Goal: Task Accomplishment & Management: Use online tool/utility

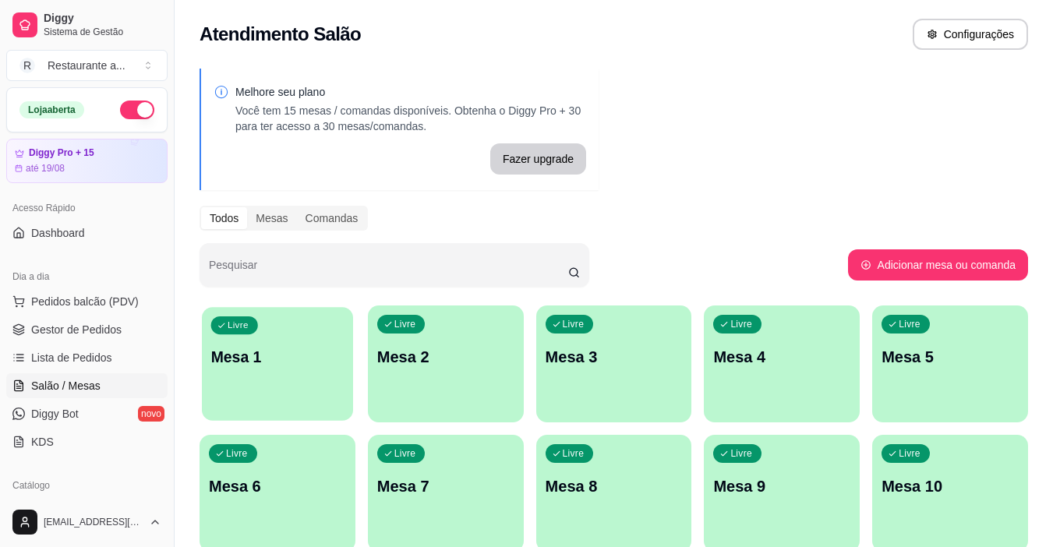
click at [294, 347] on p "Mesa 1" at bounding box center [277, 357] width 133 height 21
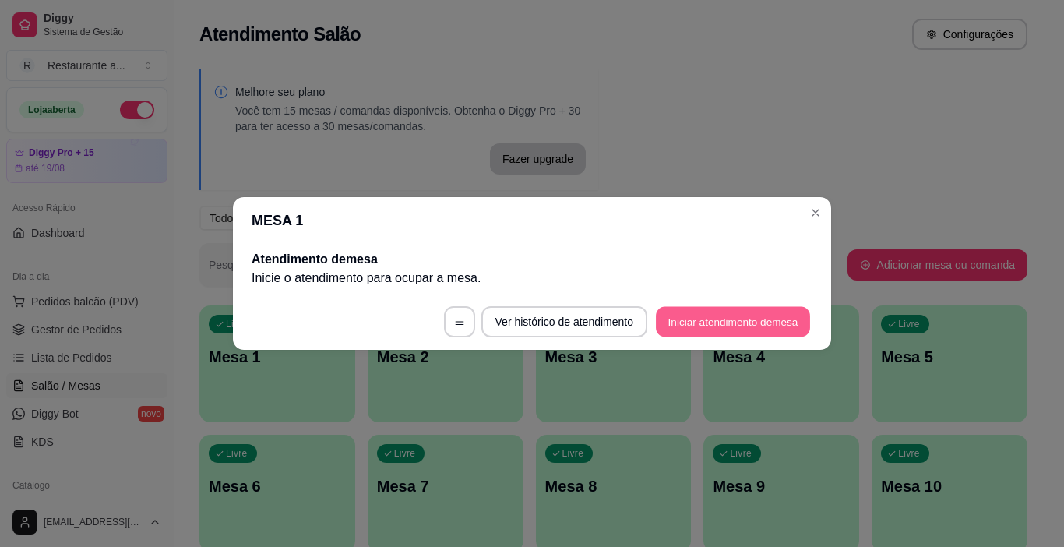
click at [721, 316] on button "Iniciar atendimento de mesa" at bounding box center [733, 322] width 154 height 30
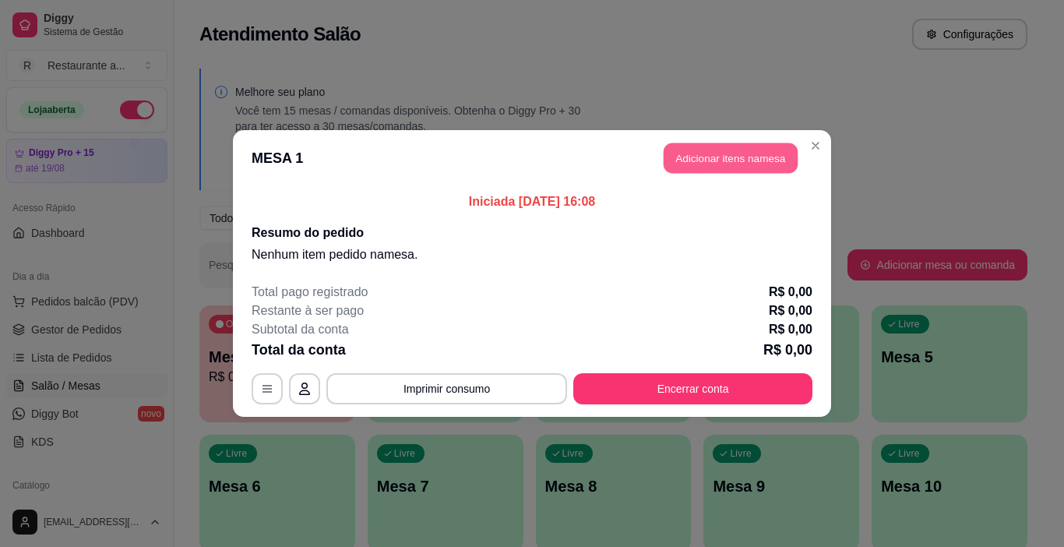
click at [740, 156] on button "Adicionar itens na mesa" at bounding box center [731, 158] width 134 height 30
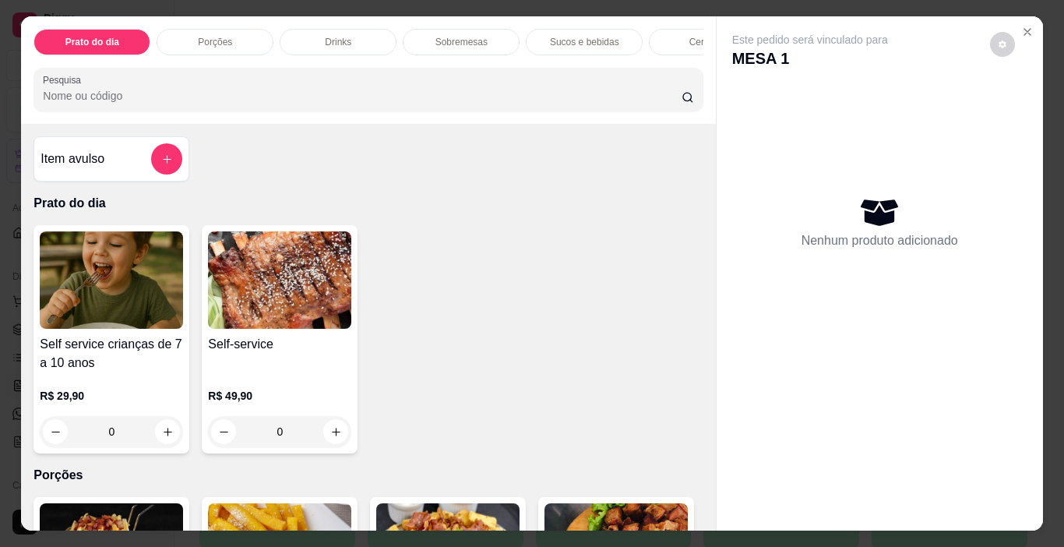
click at [691, 37] on p "Cervejas" at bounding box center [708, 42] width 37 height 12
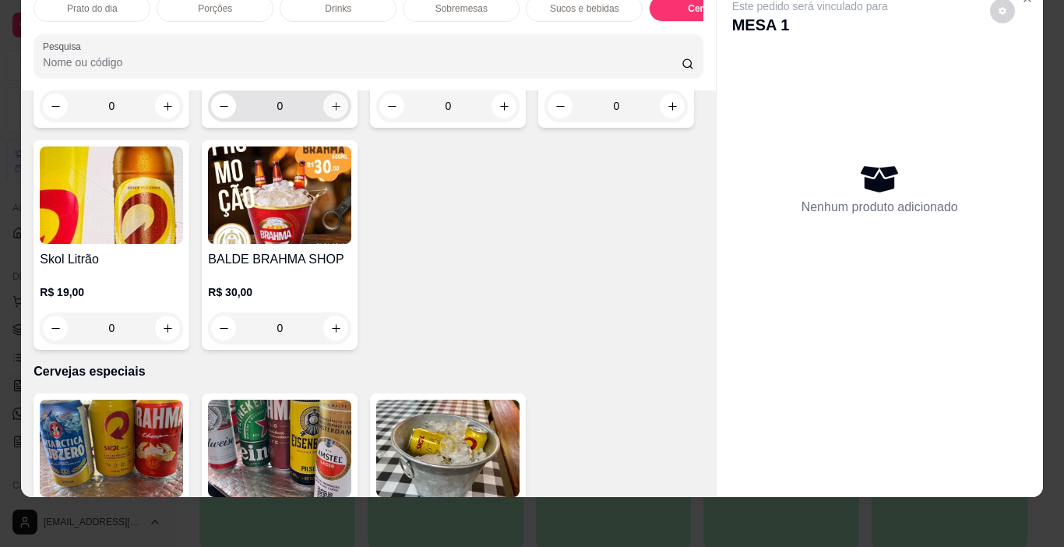
click at [330, 112] on icon "increase-product-quantity" at bounding box center [336, 107] width 12 height 12
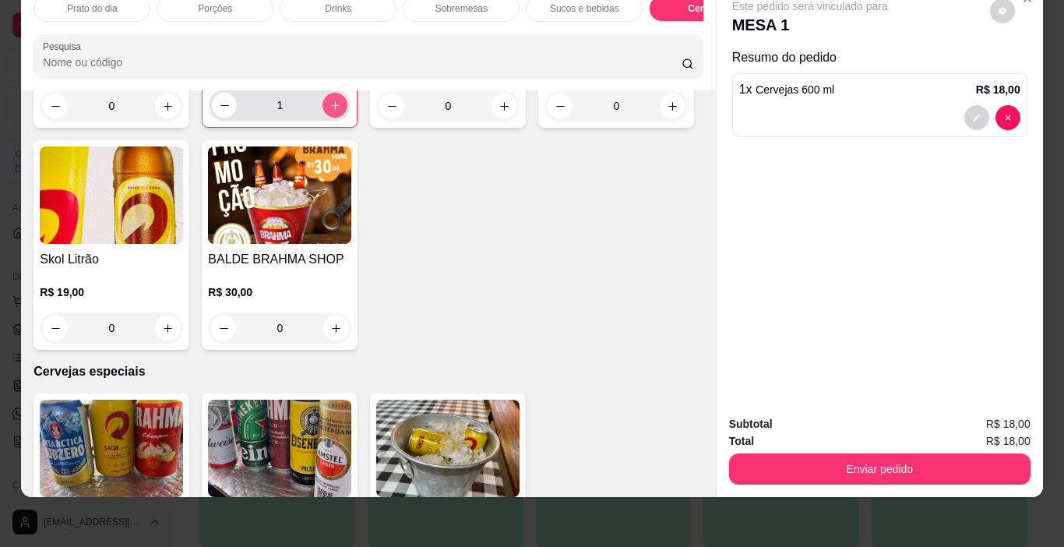
click at [331, 110] on icon "increase-product-quantity" at bounding box center [335, 105] width 9 height 9
click at [331, 109] on icon "increase-product-quantity" at bounding box center [335, 105] width 8 height 8
type input "4"
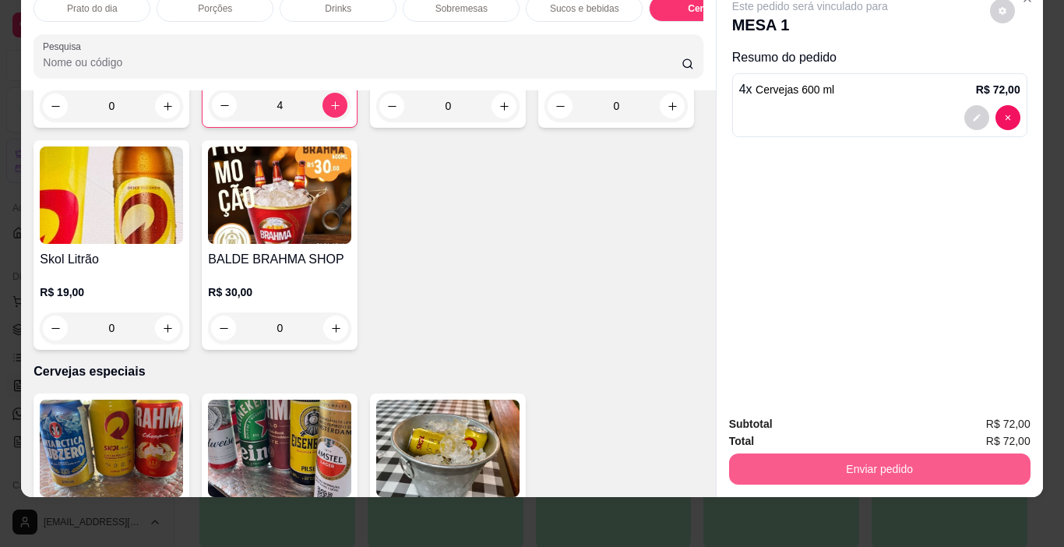
click at [898, 457] on button "Enviar pedido" at bounding box center [880, 468] width 302 height 31
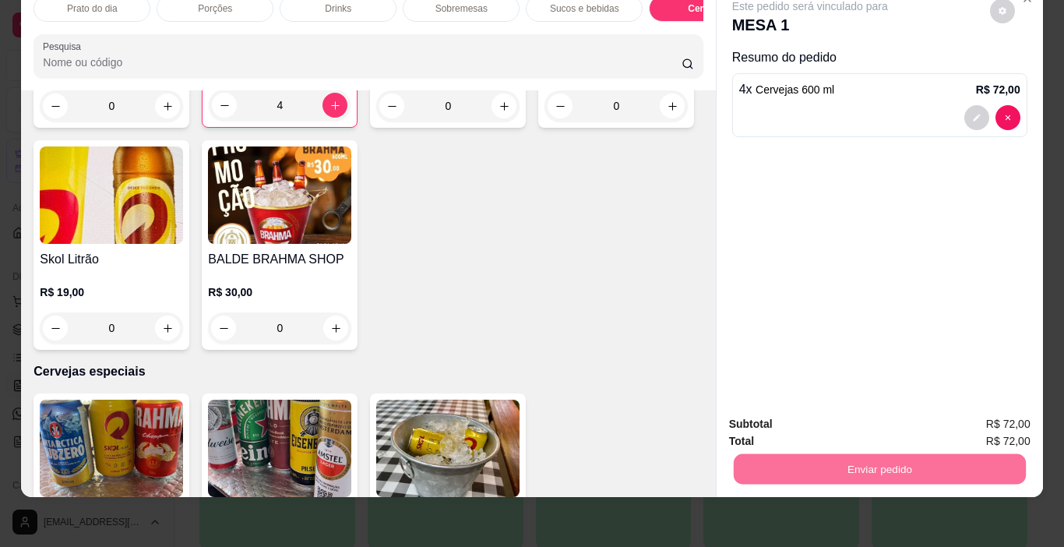
click at [966, 416] on button "Sim, quero registrar" at bounding box center [976, 419] width 112 height 29
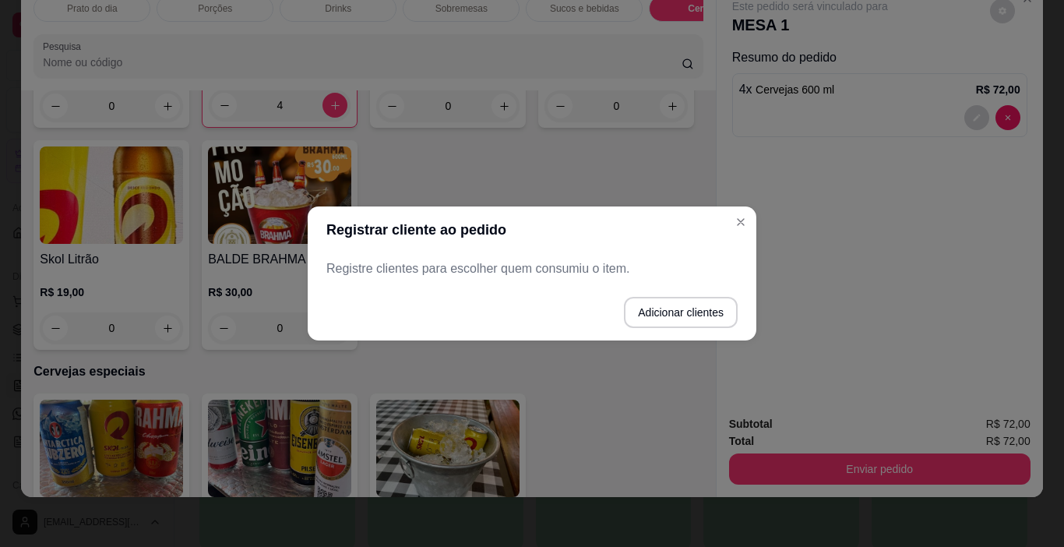
click at [420, 259] on p "Registre clientes para escolher quem consumiu o item." at bounding box center [531, 268] width 411 height 19
click at [420, 277] on p "Registre clientes para escolher quem consumiu o item." at bounding box center [531, 268] width 411 height 19
click at [420, 270] on p "Registre clientes para escolher quem consumiu o item." at bounding box center [531, 268] width 411 height 19
click at [658, 315] on button "Adicionar clientes" at bounding box center [681, 313] width 110 height 30
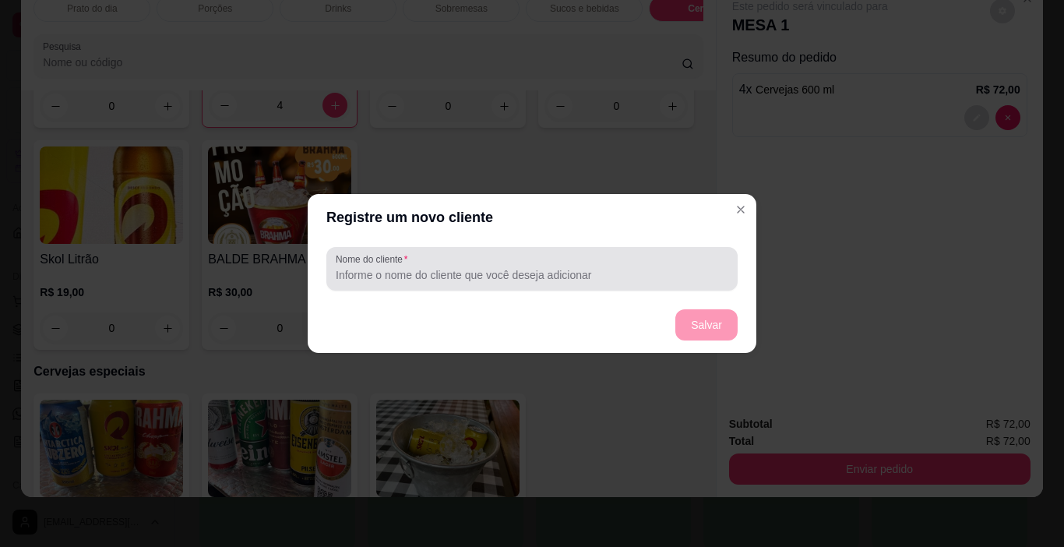
click at [400, 280] on input "Nome do cliente" at bounding box center [532, 275] width 393 height 16
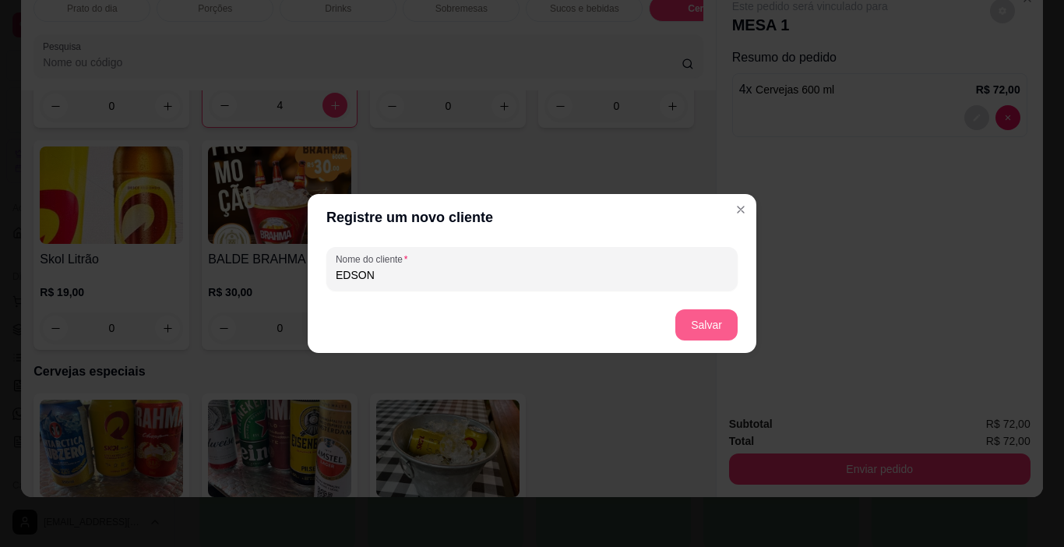
type input "EDSON"
click at [715, 323] on button "Salvar" at bounding box center [706, 325] width 61 height 30
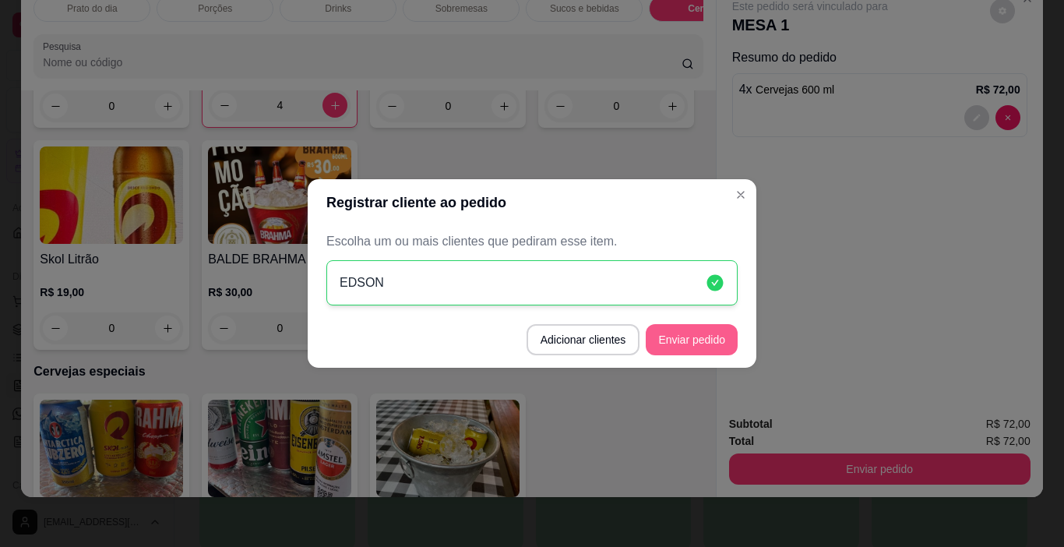
click at [702, 336] on button "Enviar pedido" at bounding box center [692, 339] width 92 height 31
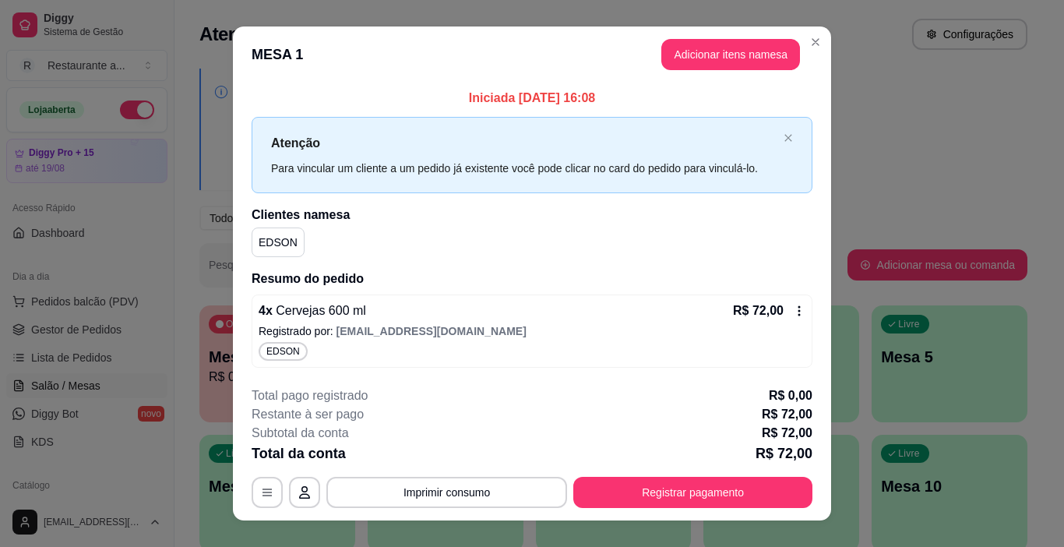
scroll to position [23, 0]
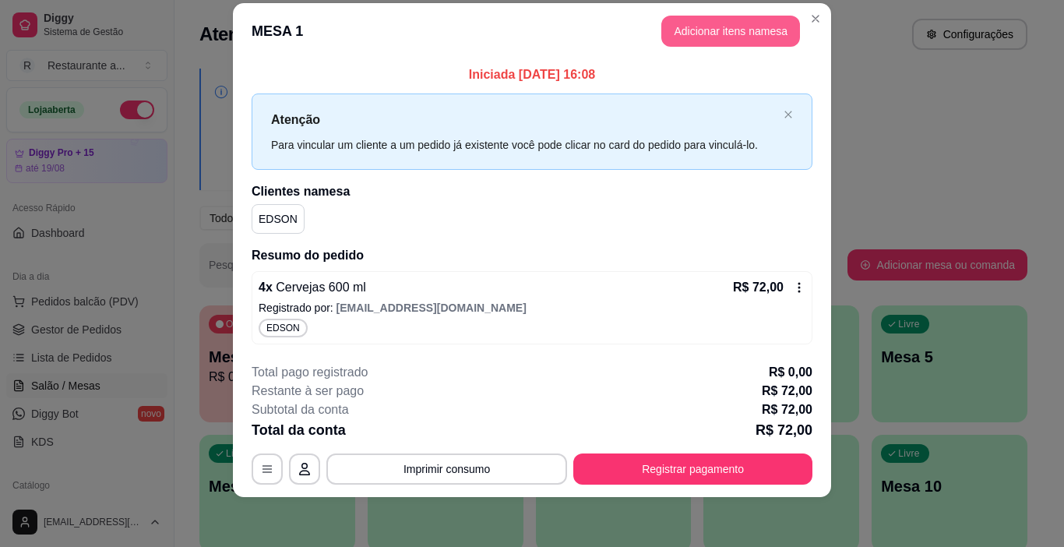
click at [693, 28] on button "Adicionar itens na mesa" at bounding box center [730, 31] width 139 height 31
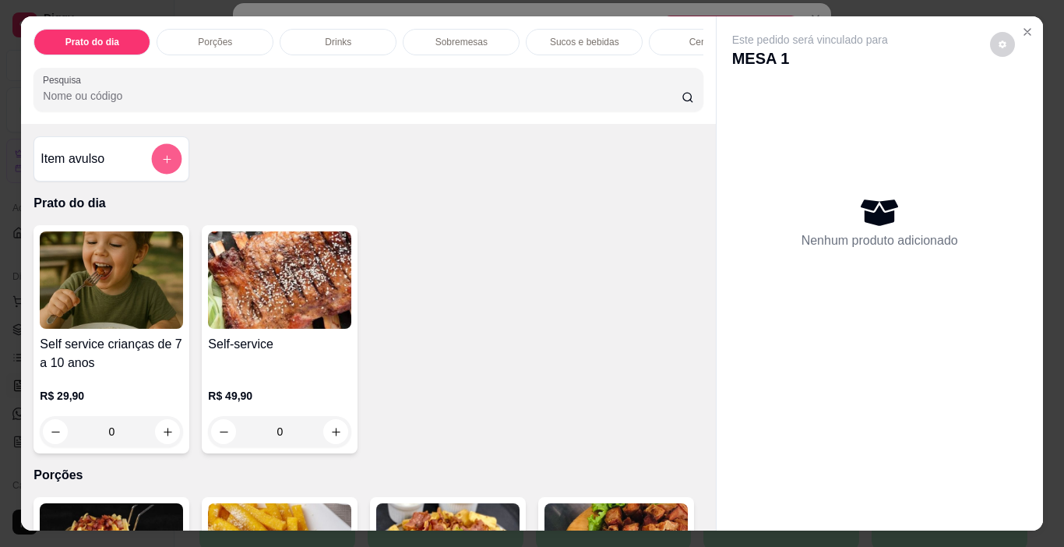
click at [161, 159] on icon "add-separate-item" at bounding box center [167, 159] width 12 height 12
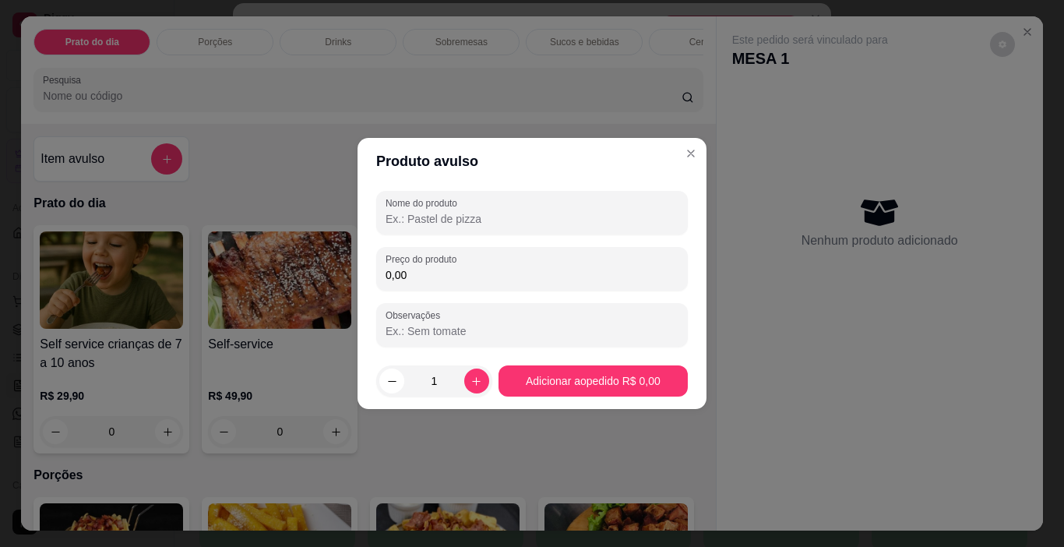
click at [407, 221] on input "Nome do produto" at bounding box center [532, 219] width 293 height 16
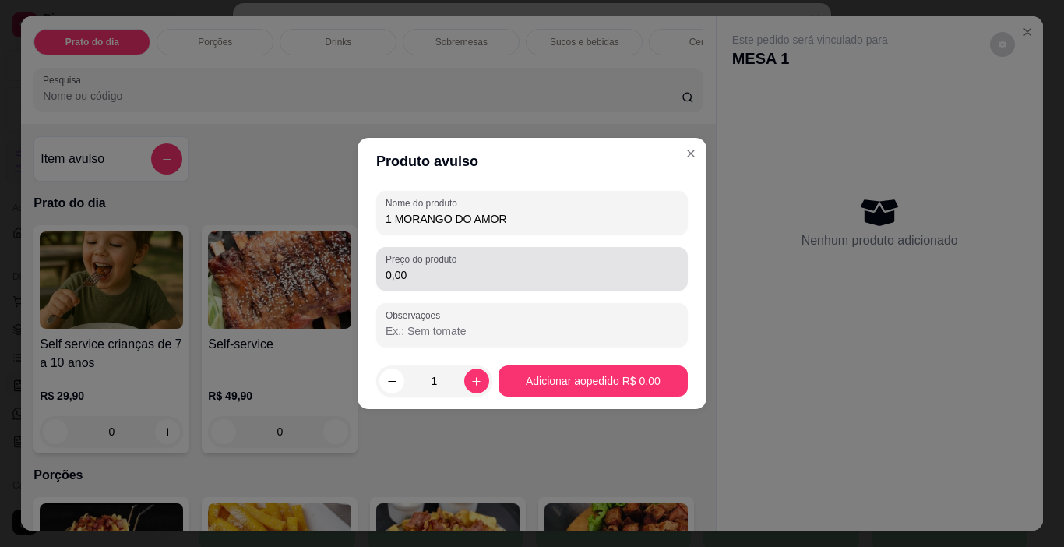
type input "1 MORANGO DO AMOR"
click at [416, 279] on input "0,00" at bounding box center [532, 275] width 293 height 16
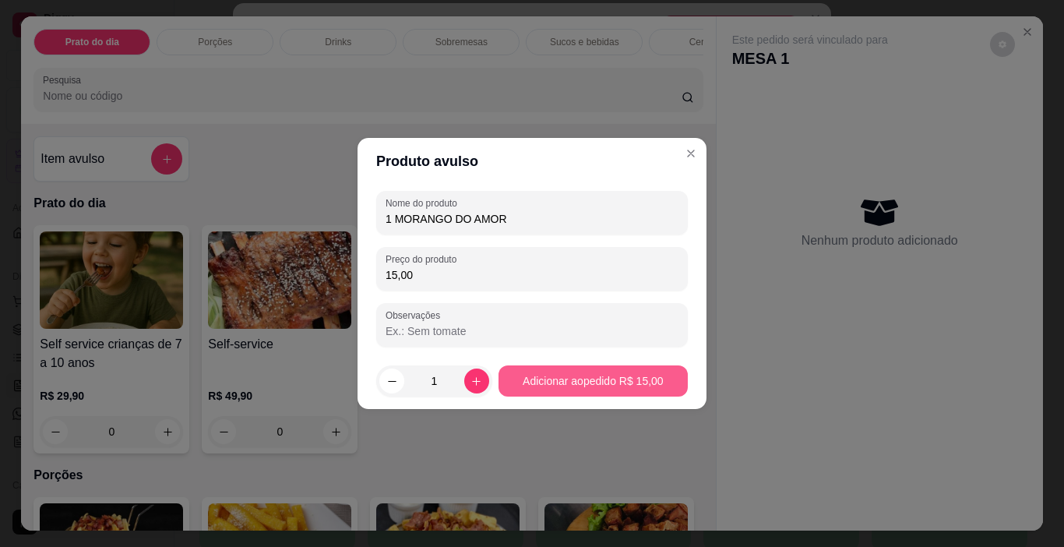
type input "15,00"
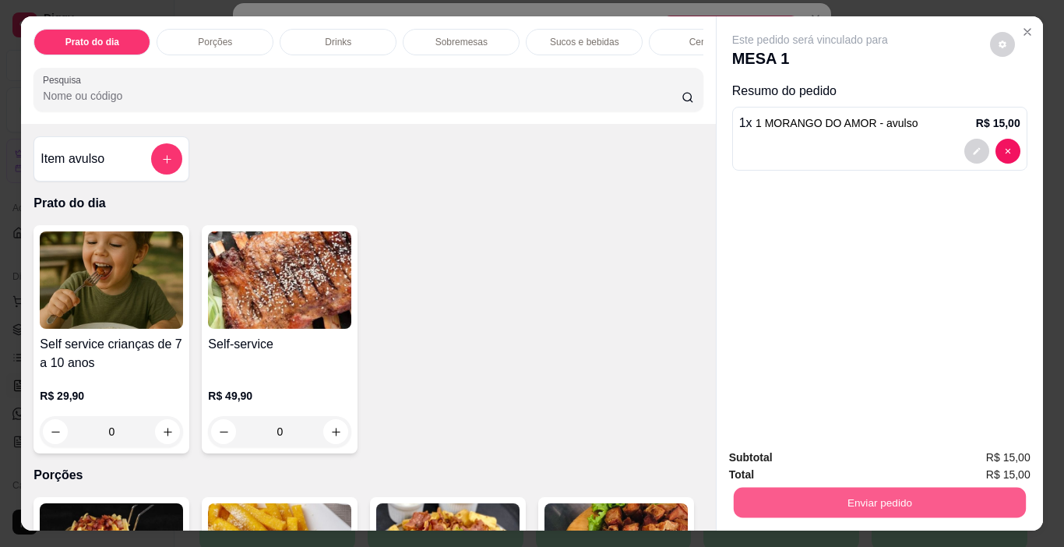
click at [877, 491] on button "Enviar pedido" at bounding box center [879, 503] width 292 height 30
click at [848, 459] on button "Não registrar e enviar pedido" at bounding box center [828, 458] width 162 height 30
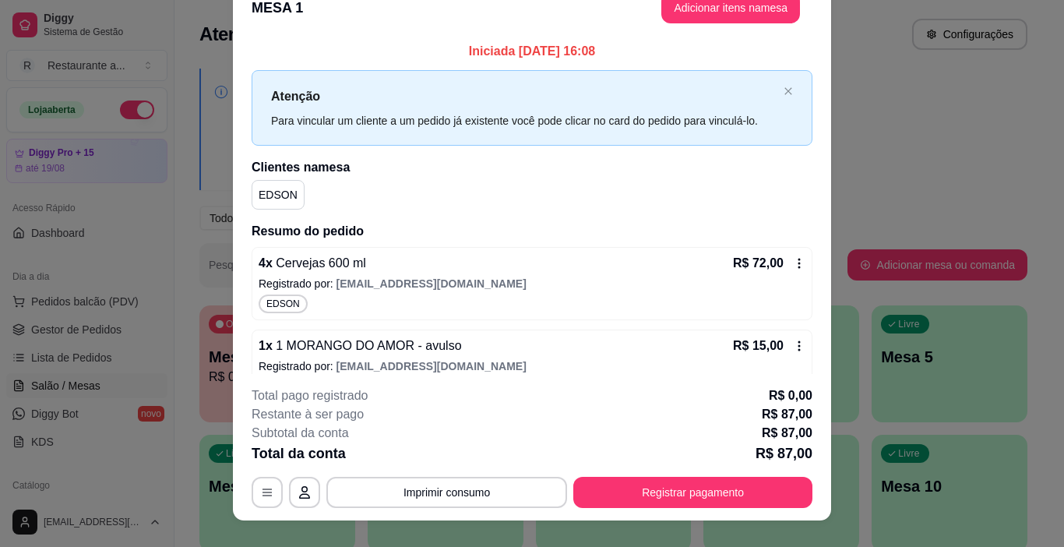
scroll to position [0, 0]
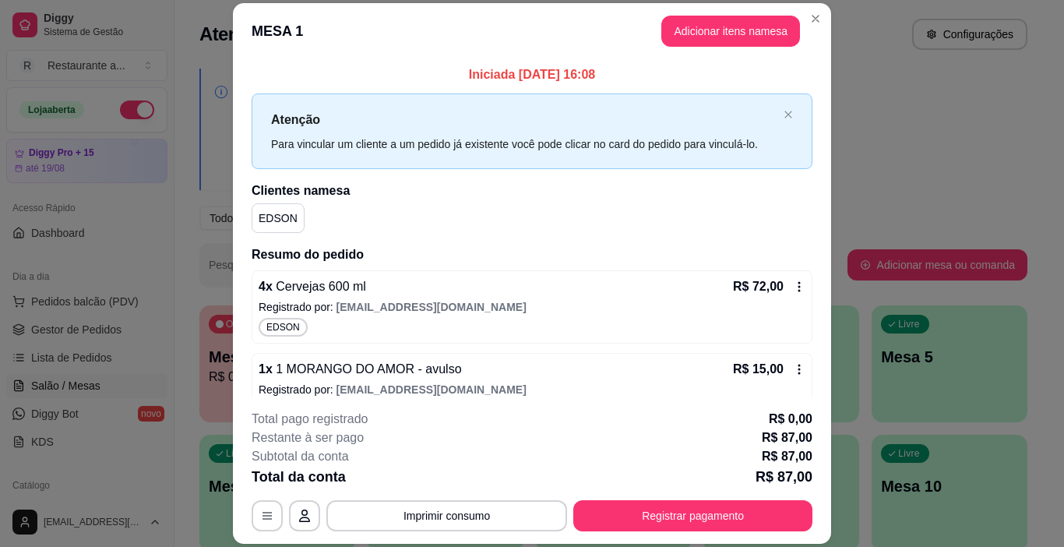
click at [323, 371] on span "1 MORANGO DO AMOR - avulso" at bounding box center [367, 368] width 189 height 13
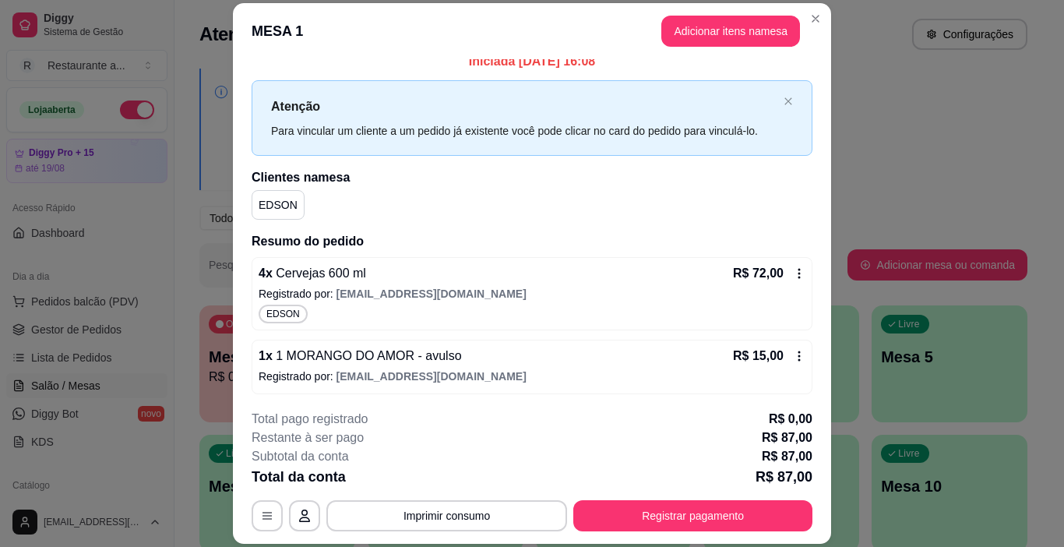
scroll to position [16, 0]
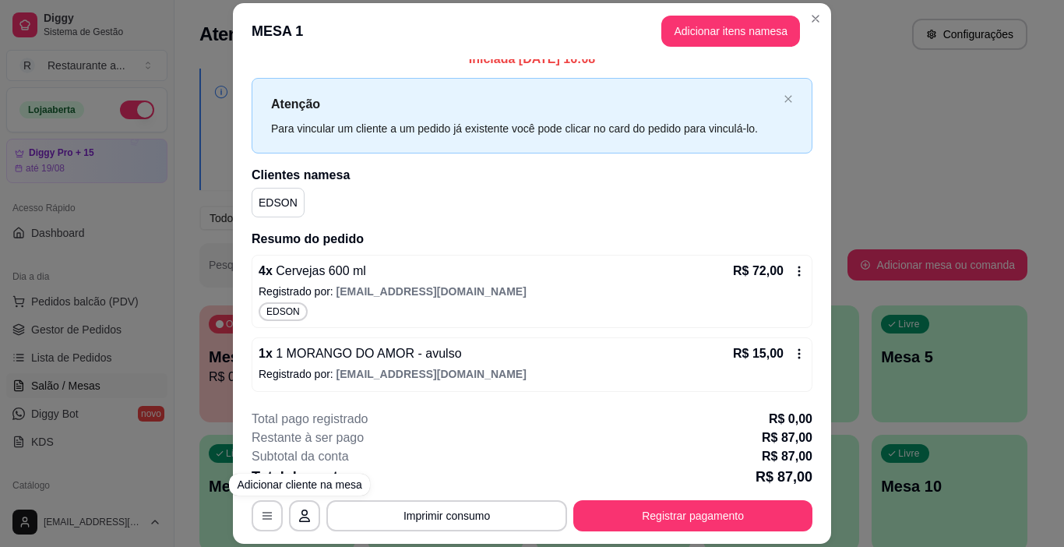
click at [319, 354] on span "1 MORANGO DO AMOR - avulso" at bounding box center [367, 353] width 189 height 13
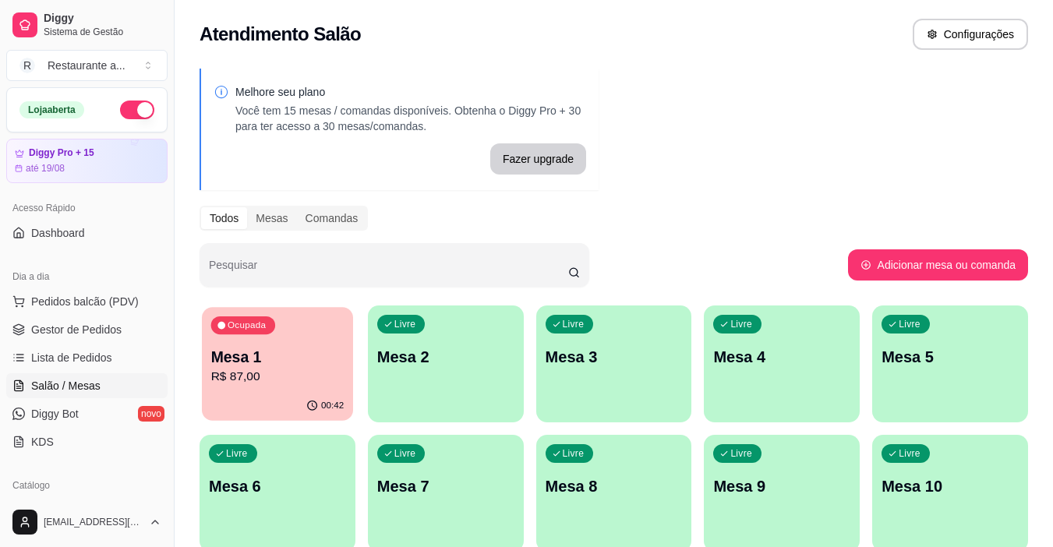
click at [257, 365] on p "Mesa 1" at bounding box center [277, 357] width 133 height 21
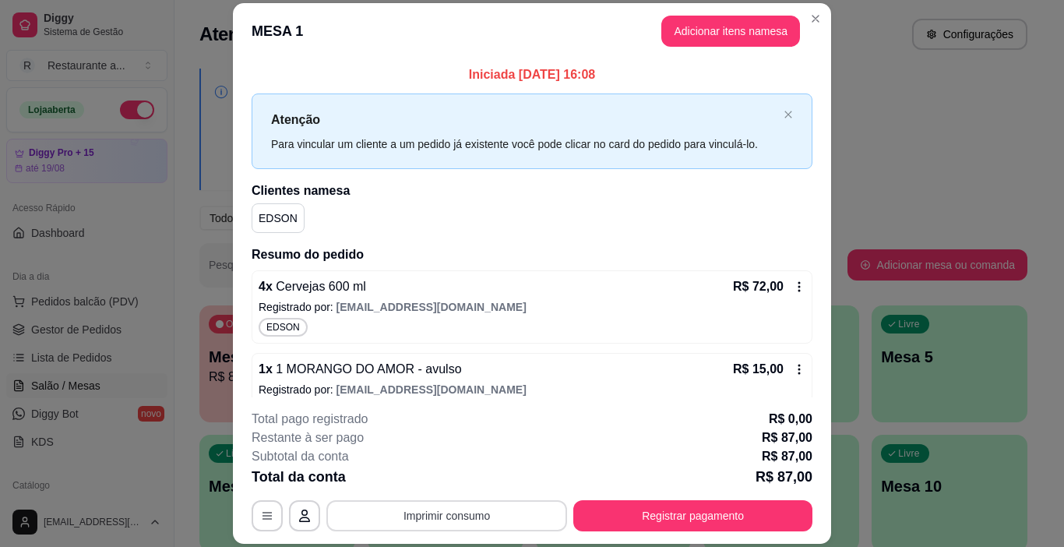
click at [429, 518] on button "Imprimir consumo" at bounding box center [446, 515] width 241 height 31
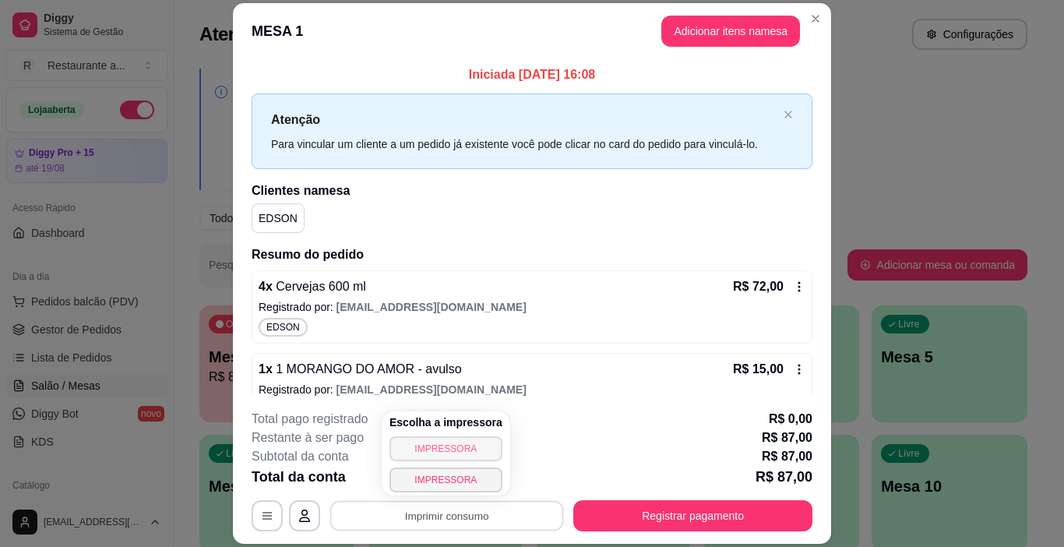
click at [438, 444] on button "IMPRESSORA" at bounding box center [446, 448] width 113 height 25
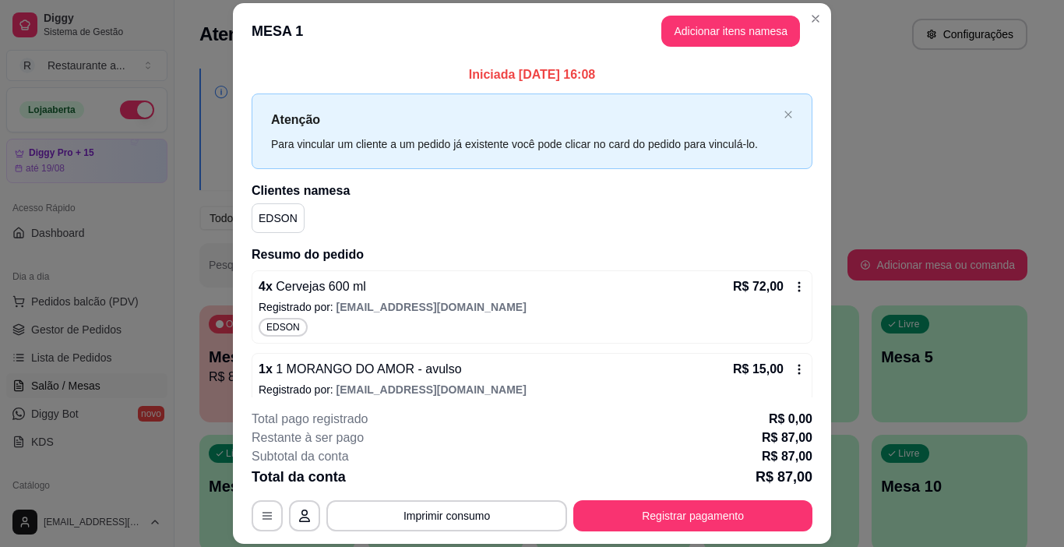
scroll to position [16, 0]
